Goal: Information Seeking & Learning: Learn about a topic

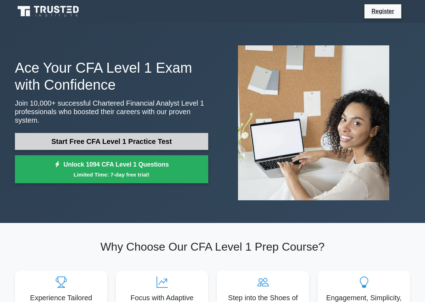
click at [101, 145] on link "Start Free CFA Level 1 Practice Test" at bounding box center [111, 141] width 193 height 17
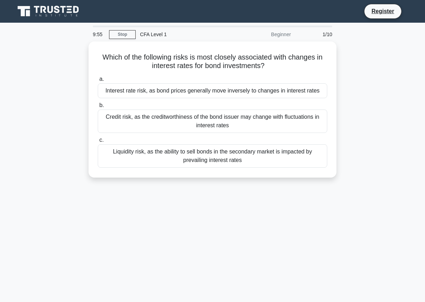
click at [288, 36] on div "Beginner" at bounding box center [264, 34] width 62 height 14
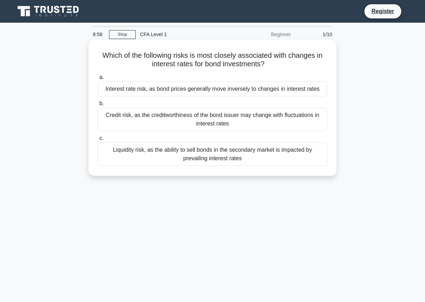
click at [228, 92] on div "Interest rate risk, as bond prices generally move inversely to changes in inter…" at bounding box center [213, 88] width 230 height 15
click at [98, 80] on input "a. Interest rate risk, as bond prices generally move inversely to changes in in…" at bounding box center [98, 77] width 0 height 5
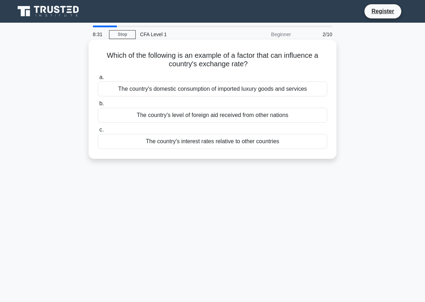
drag, startPoint x: 104, startPoint y: 54, endPoint x: 262, endPoint y: 61, distance: 157.8
click at [262, 61] on h5 "Which of the following is an example of a factor that can influence a country's…" at bounding box center [212, 60] width 231 height 18
copy h5 "Which of the following is an example of a factor that can influence a country's…"
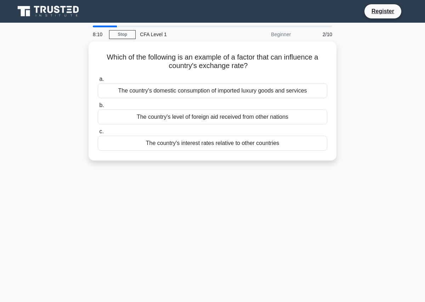
click at [221, 236] on div "8:10 Stop CFA Level 1 Beginner 2/10 Which of the following is an example of a f…" at bounding box center [213, 203] width 404 height 354
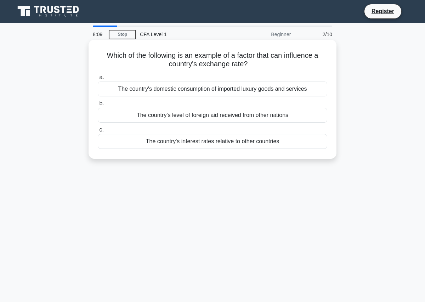
click at [237, 144] on div "The country's interest rates relative to other countries" at bounding box center [213, 141] width 230 height 15
click at [98, 132] on input "c. The country's interest rates relative to other countries" at bounding box center [98, 130] width 0 height 5
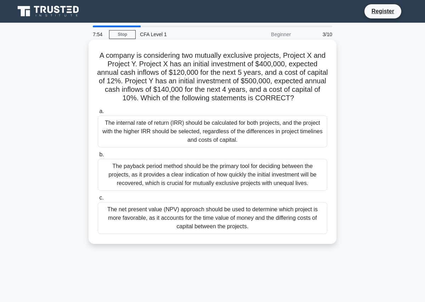
click at [235, 171] on div "The payback period method should be the primary tool for deciding between the p…" at bounding box center [213, 175] width 230 height 32
click at [98, 157] on input "b. The payback period method should be the primary tool for deciding between th…" at bounding box center [98, 154] width 0 height 5
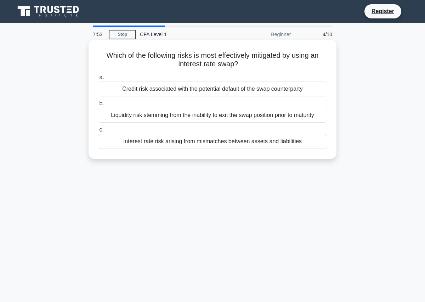
click at [236, 126] on label "c. Interest rate risk arising from mismatches between assets and liabilities" at bounding box center [213, 136] width 230 height 23
click at [98, 128] on input "c. Interest rate risk arising from mismatches between assets and liabilities" at bounding box center [98, 130] width 0 height 5
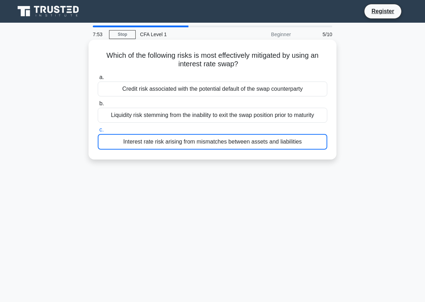
click at [236, 119] on div "Liquidity risk stemming from the inability to exit the swap position prior to m…" at bounding box center [213, 115] width 230 height 15
click at [98, 106] on input "b. Liquidity risk stemming from the inability to exit the swap position prior t…" at bounding box center [98, 103] width 0 height 5
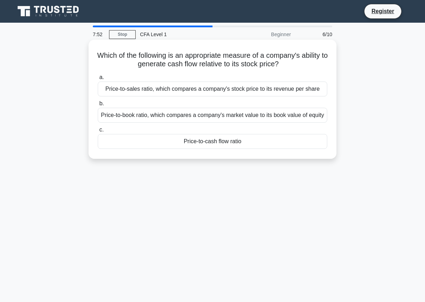
click at [236, 120] on div "Price-to-book ratio, which compares a company's market value to its book value …" at bounding box center [213, 115] width 230 height 15
click at [98, 106] on input "b. Price-to-book ratio, which compares a company's market value to its book val…" at bounding box center [98, 103] width 0 height 5
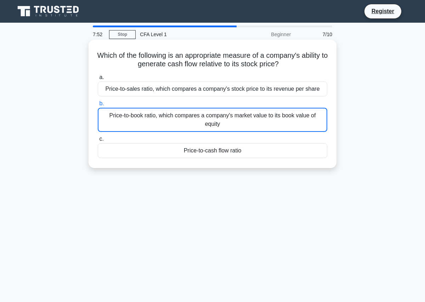
click at [236, 120] on div "Price-to-book ratio, which compares a company's market value to its book value …" at bounding box center [213, 120] width 230 height 24
click at [98, 106] on input "b. Price-to-book ratio, which compares a company's market value to its book val…" at bounding box center [98, 103] width 0 height 5
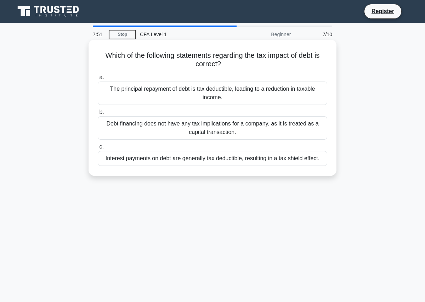
click at [234, 95] on div "The principal repayment of debt is tax deductible, leading to a reduction in ta…" at bounding box center [213, 92] width 230 height 23
click at [98, 80] on input "a. The principal repayment of debt is tax deductible, leading to a reduction in…" at bounding box center [98, 77] width 0 height 5
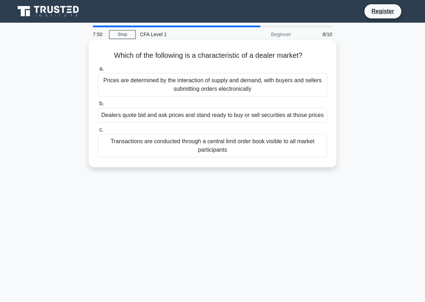
click at [241, 147] on div "Transactions are conducted through a central limit order book visible to all ma…" at bounding box center [213, 145] width 230 height 23
click at [98, 132] on input "c. Transactions are conducted through a central limit order book visible to all…" at bounding box center [98, 130] width 0 height 5
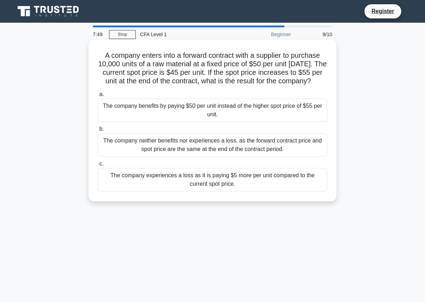
click at [240, 147] on div "The company neither benefits nor experiences a loss, as the forward contract pr…" at bounding box center [213, 144] width 230 height 23
click at [98, 131] on input "b. The company neither benefits nor experiences a loss, as the forward contract…" at bounding box center [98, 129] width 0 height 5
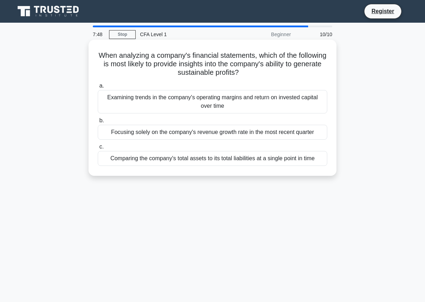
click at [238, 97] on div "Examining trends in the company's operating margins and return on invested capi…" at bounding box center [213, 101] width 230 height 23
click at [98, 88] on input "a. Examining trends in the company's operating margins and return on invested c…" at bounding box center [98, 86] width 0 height 5
